Goal: Task Accomplishment & Management: Manage account settings

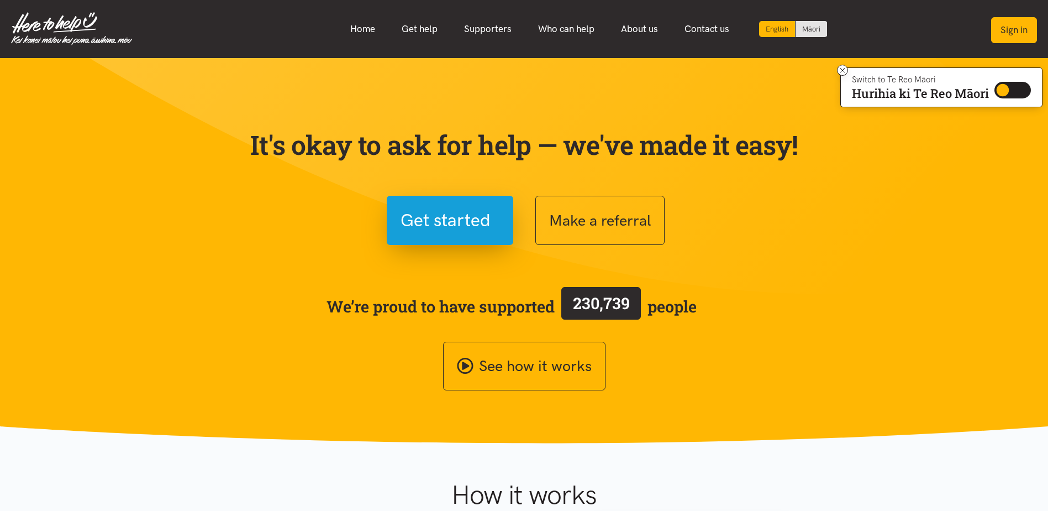
click at [1006, 29] on button "Sign in" at bounding box center [1014, 30] width 46 height 26
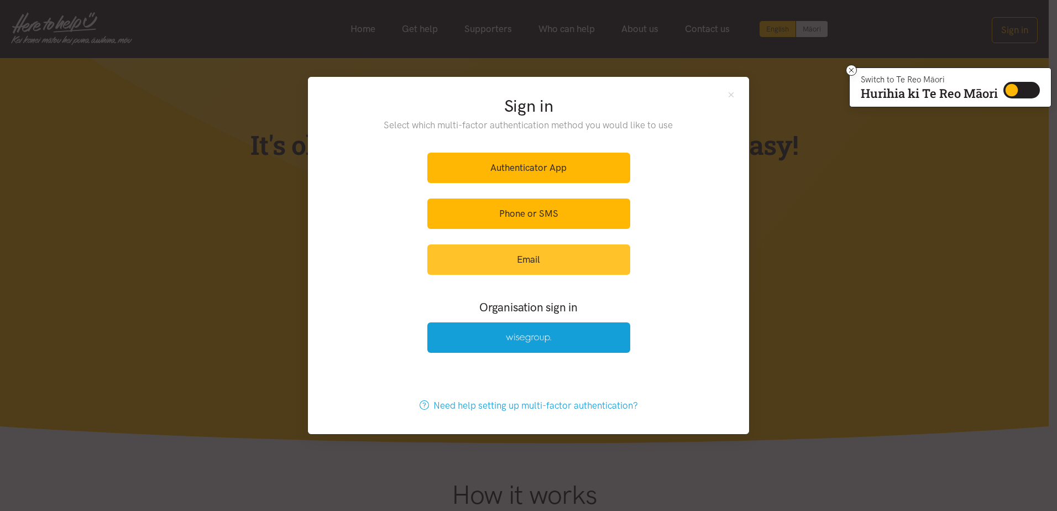
click at [529, 262] on link "Email" at bounding box center [528, 259] width 203 height 30
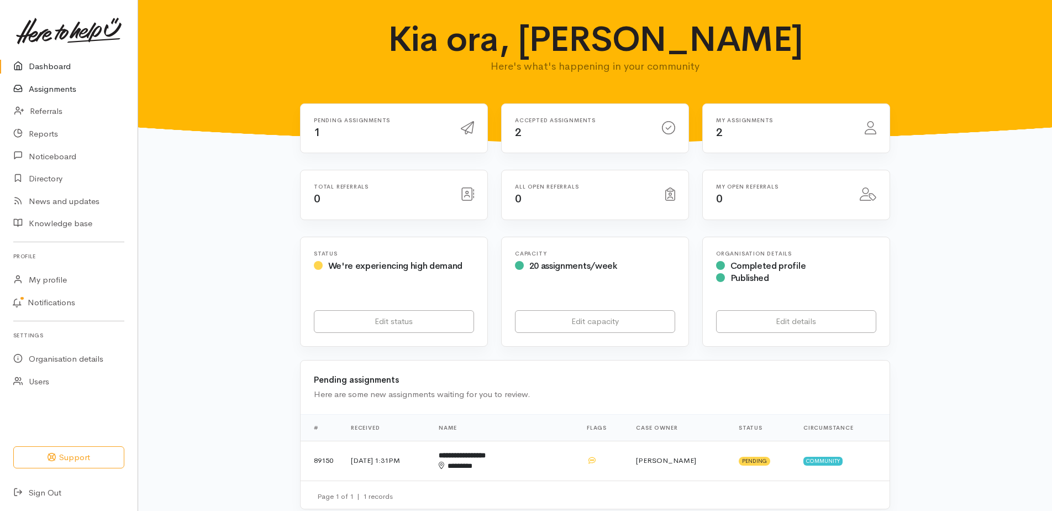
click at [51, 92] on link "Assignments" at bounding box center [69, 89] width 138 height 23
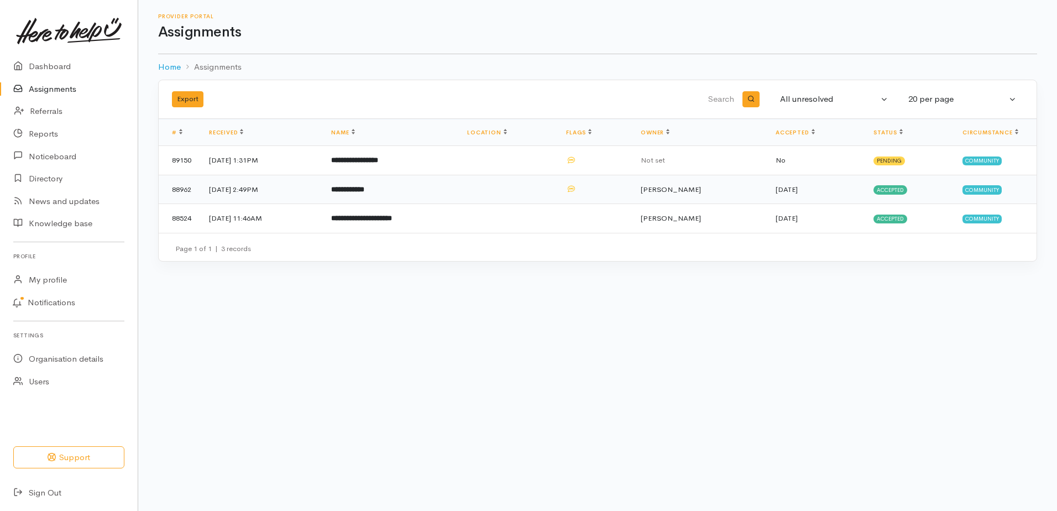
click at [230, 188] on td "18 Sep 2025, 2:49PM" at bounding box center [261, 189] width 122 height 29
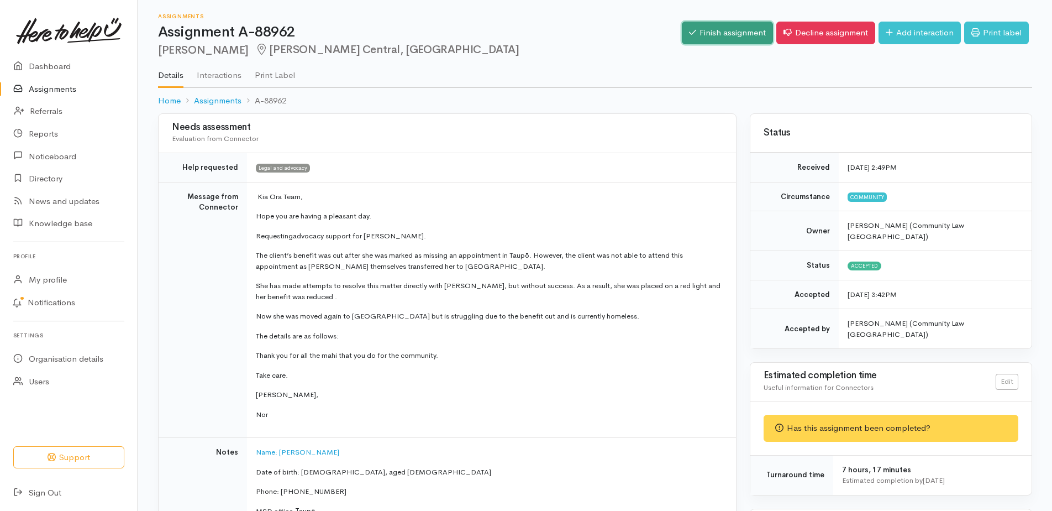
click at [718, 31] on link "Finish assignment" at bounding box center [727, 33] width 91 height 23
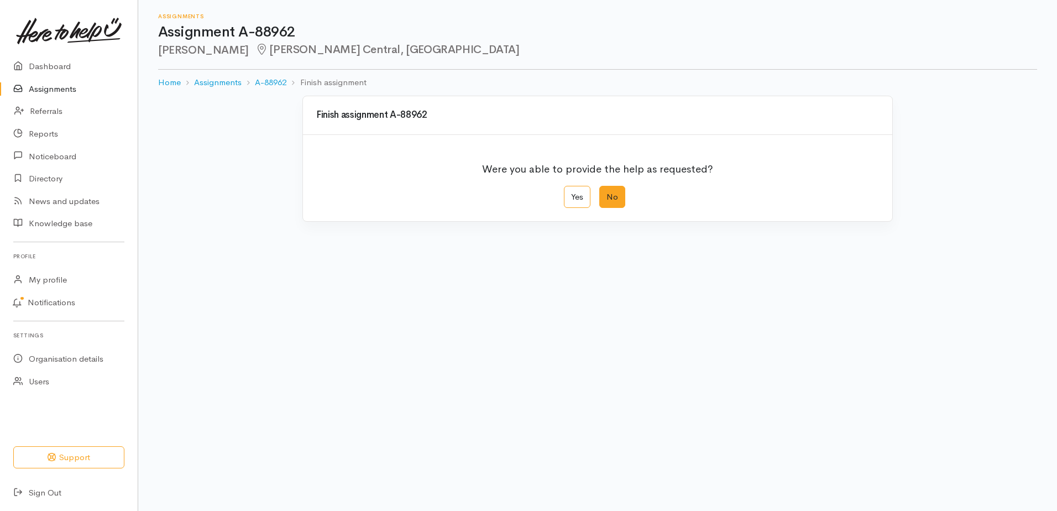
click at [606, 195] on label "No" at bounding box center [612, 197] width 26 height 23
click at [606, 193] on input "No" at bounding box center [602, 189] width 7 height 7
radio input "true"
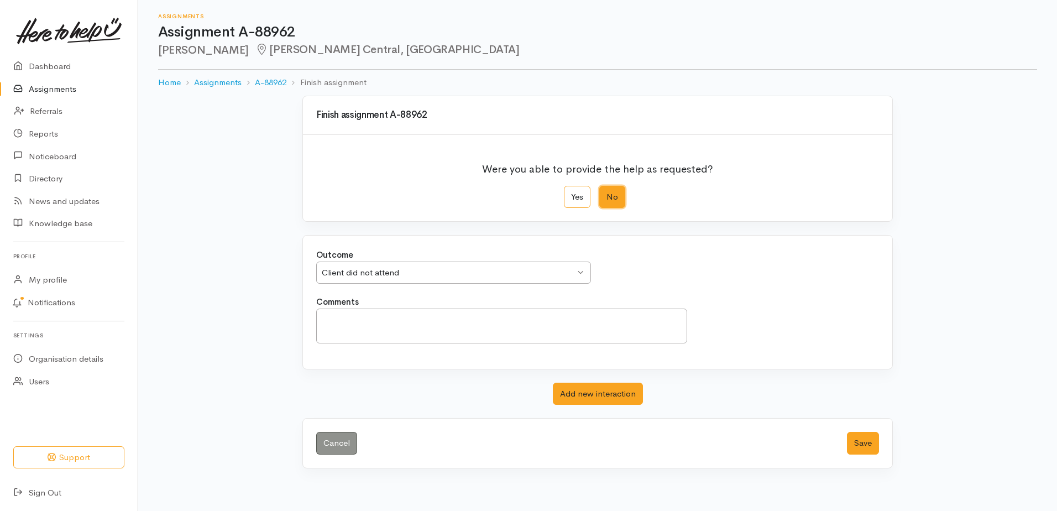
click at [581, 270] on div "Client did not attend Client did not attend" at bounding box center [453, 272] width 275 height 23
click at [863, 442] on button "Save" at bounding box center [863, 443] width 32 height 23
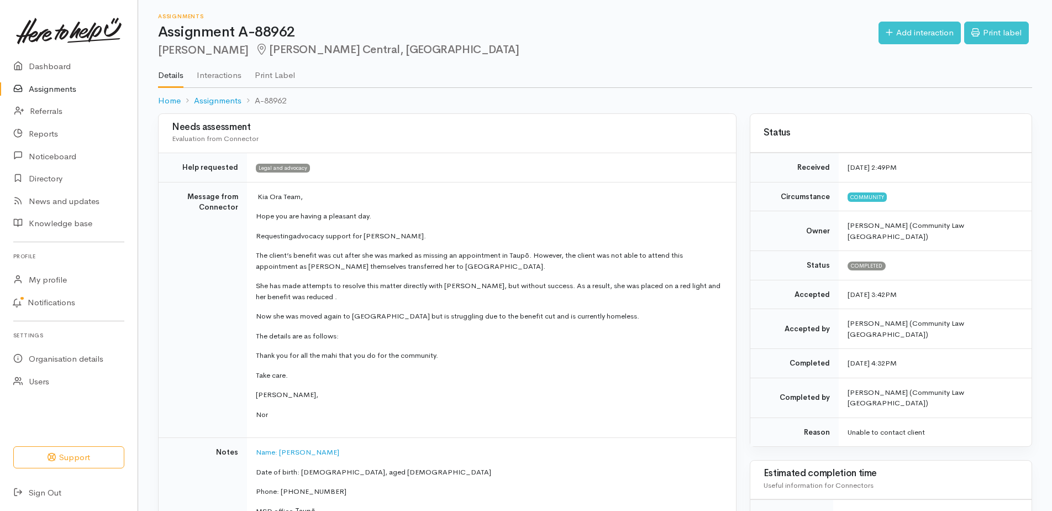
click at [59, 91] on link "Assignments" at bounding box center [69, 89] width 138 height 23
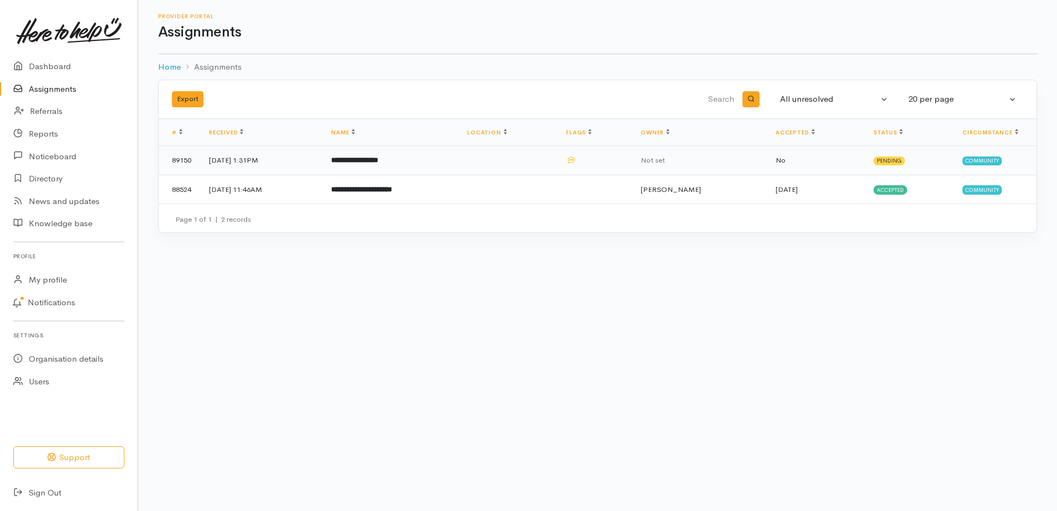
click at [370, 158] on b "**********" at bounding box center [354, 159] width 47 height 7
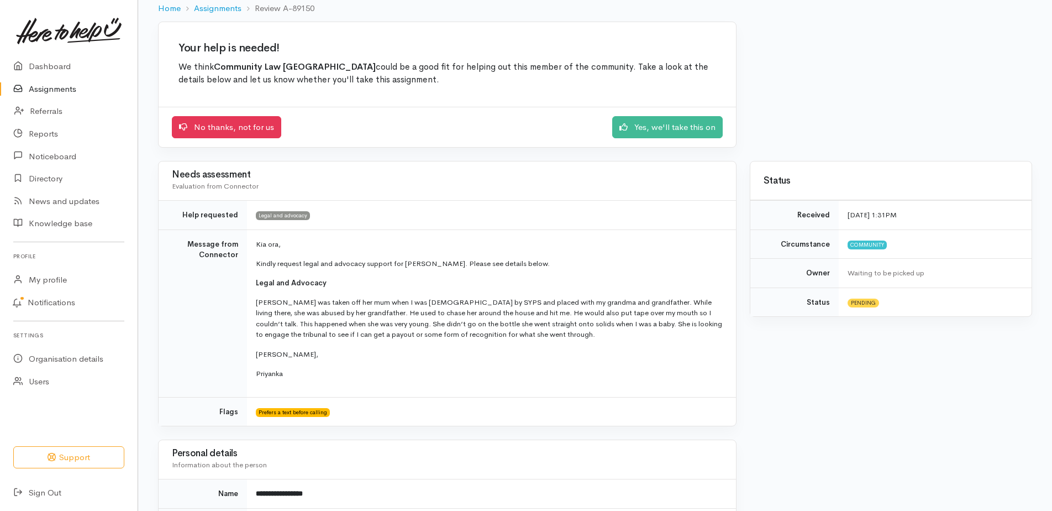
scroll to position [70, 0]
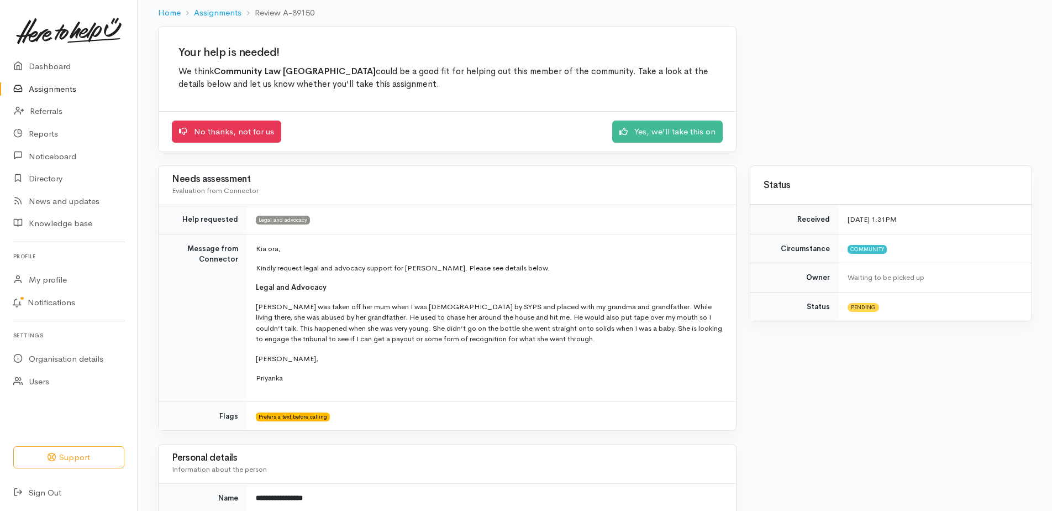
click at [559, 335] on p "Gabrielle was taken off her mum when I was 2 years old by SYPS and placed with …" at bounding box center [489, 322] width 467 height 43
